Goal: Obtain resource: Download file/media

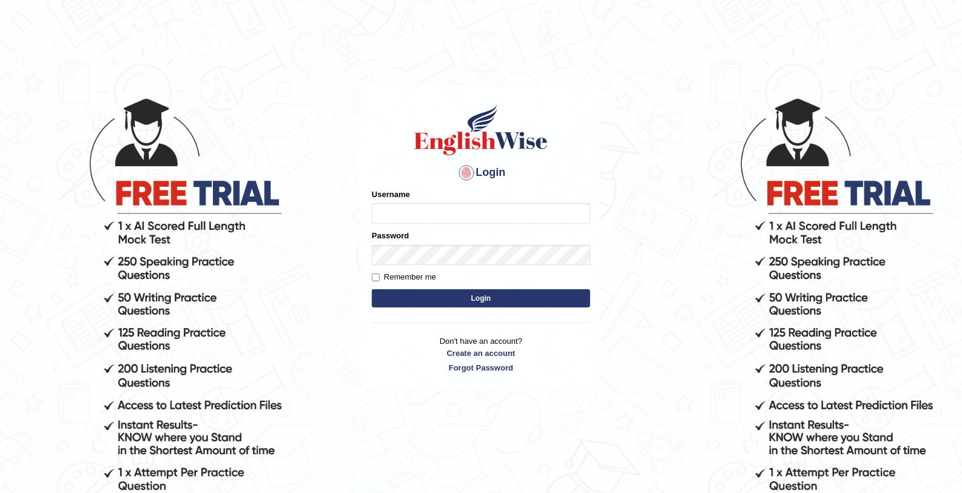
type input "mohamed_parramatta"
click at [495, 292] on button "Login" at bounding box center [481, 298] width 218 height 18
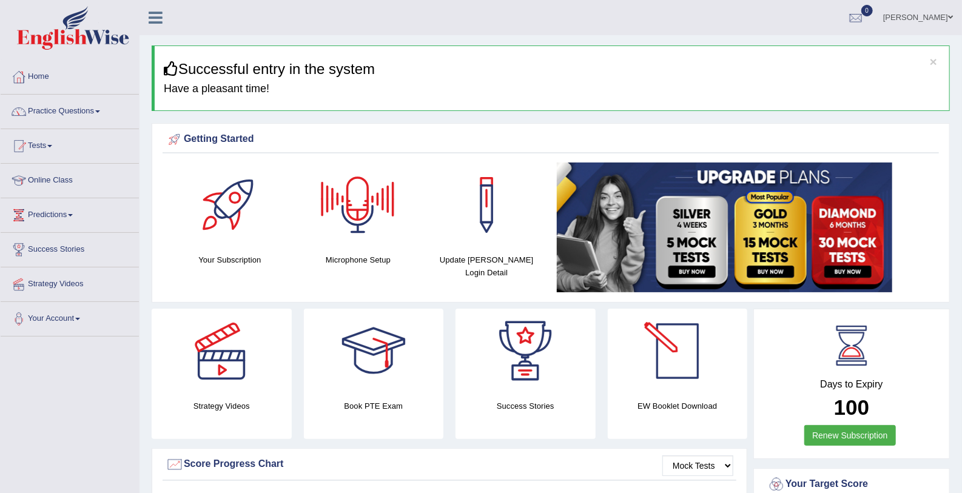
click at [678, 412] on h4 "EW Booklet Download" at bounding box center [678, 406] width 140 height 13
click at [681, 370] on div at bounding box center [677, 351] width 85 height 85
